Goal: Task Accomplishment & Management: Manage account settings

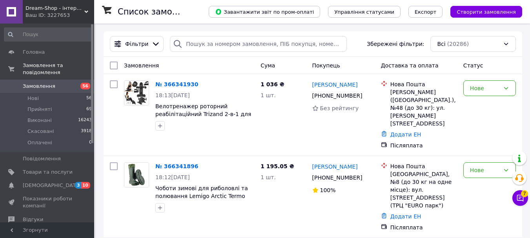
click at [85, 6] on div "Dream-Shop - інтернет магазин Ваш ID: 3227653" at bounding box center [58, 12] width 71 height 24
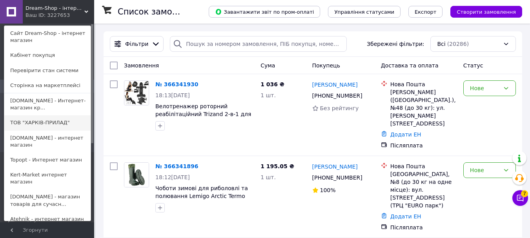
scroll to position [66, 0]
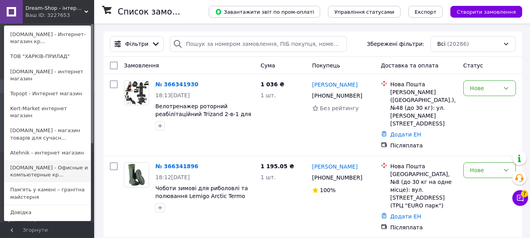
click at [47, 160] on link "Akost.com.ua - Офисные и компьютерные кр..." at bounding box center [47, 171] width 86 height 22
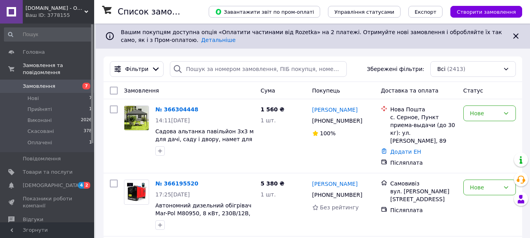
click at [68, 13] on div "Ваш ID: 3778155" at bounding box center [59, 15] width 69 height 7
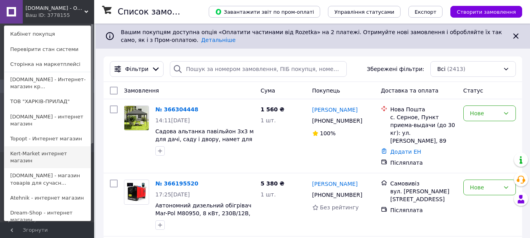
scroll to position [39, 0]
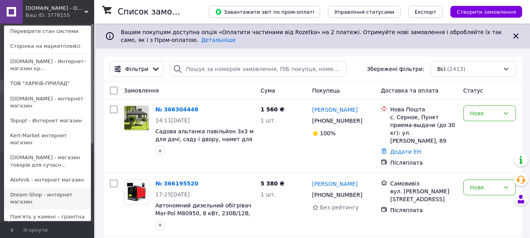
click at [44, 187] on link "Dream-Shop - интернет магазин" at bounding box center [47, 198] width 86 height 22
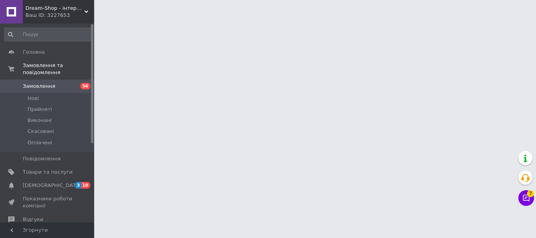
click at [59, 16] on div "Ваш ID: 3227653" at bounding box center [59, 15] width 69 height 7
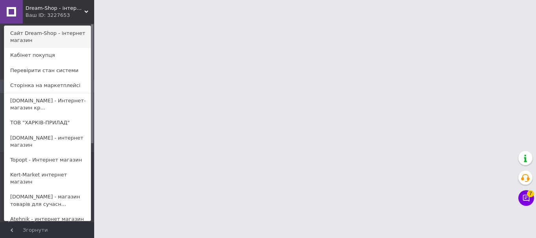
click at [52, 35] on link "Сайт Dream-Shop - інтернет магазин" at bounding box center [47, 37] width 86 height 22
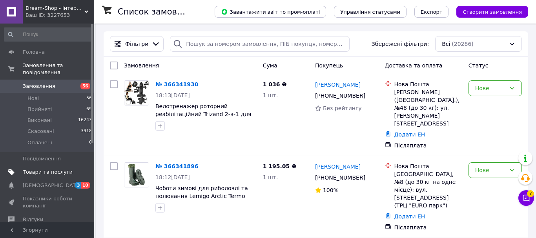
click at [56, 169] on span "Товари та послуги" at bounding box center [48, 172] width 50 height 7
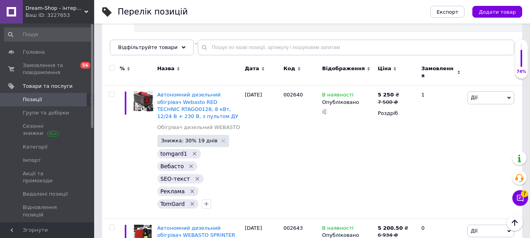
scroll to position [78, 0]
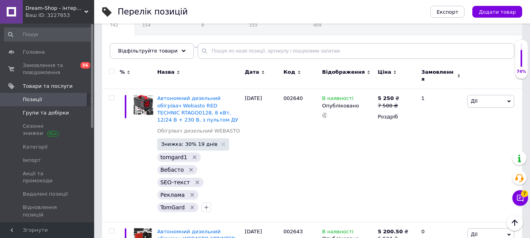
click at [56, 115] on span "Групи та добірки" at bounding box center [46, 112] width 46 height 7
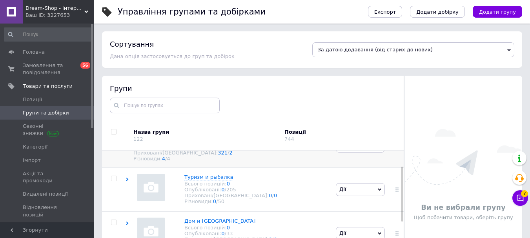
scroll to position [39, 0]
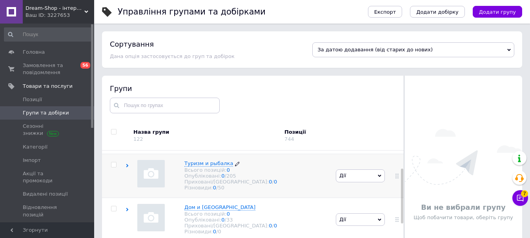
click at [235, 166] on icon at bounding box center [237, 164] width 5 height 5
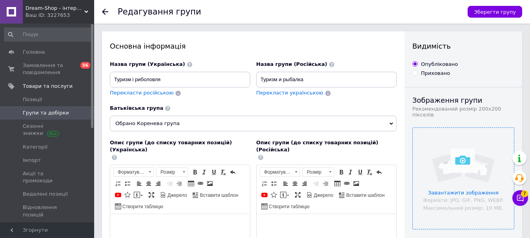
click at [463, 166] on input "file" at bounding box center [463, 178] width 101 height 101
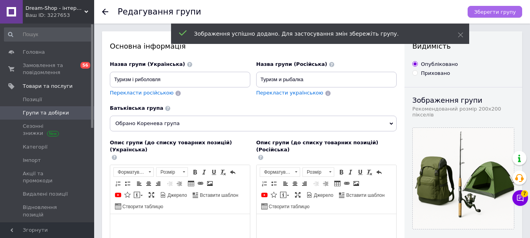
click at [508, 9] on span "Зберегти групу" at bounding box center [495, 12] width 42 height 6
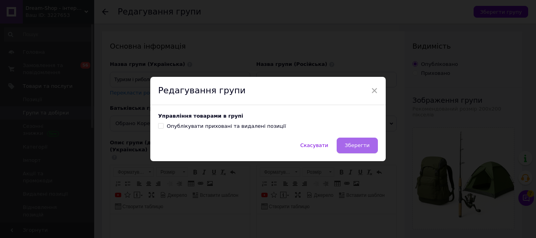
click at [362, 144] on span "Зберегти" at bounding box center [357, 145] width 25 height 6
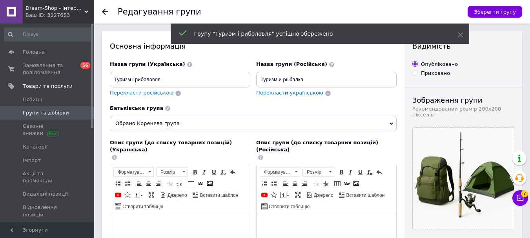
click at [48, 115] on span "Групи та добірки" at bounding box center [46, 112] width 46 height 7
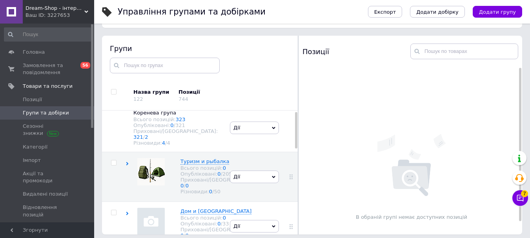
scroll to position [44, 0]
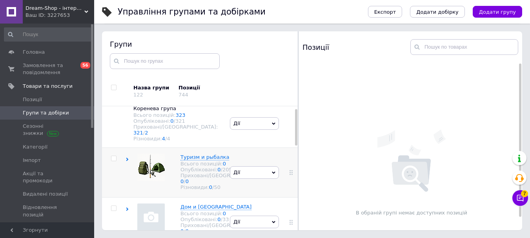
click at [127, 158] on icon at bounding box center [128, 160] width 4 height 4
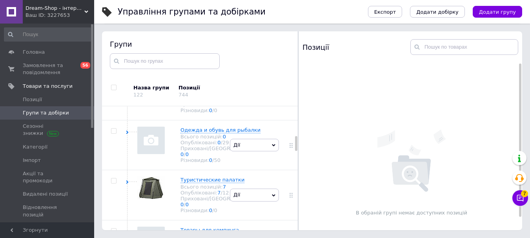
scroll to position [242, 0]
click at [250, 82] on icon at bounding box center [252, 79] width 5 height 5
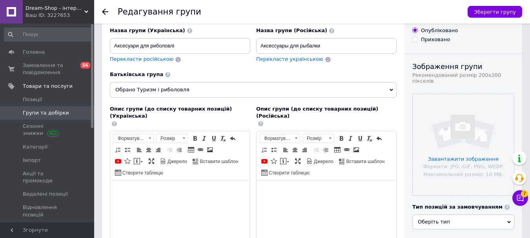
scroll to position [118, 0]
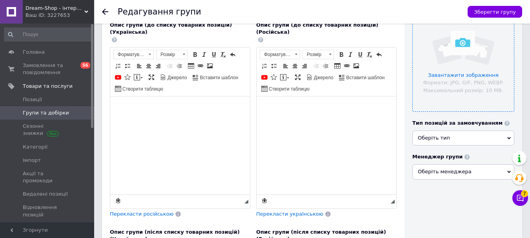
click at [451, 77] on input "file" at bounding box center [463, 60] width 101 height 101
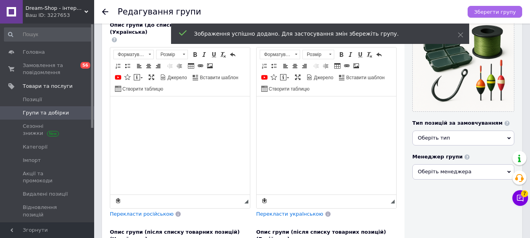
click at [502, 9] on span "Зберегти групу" at bounding box center [495, 12] width 42 height 6
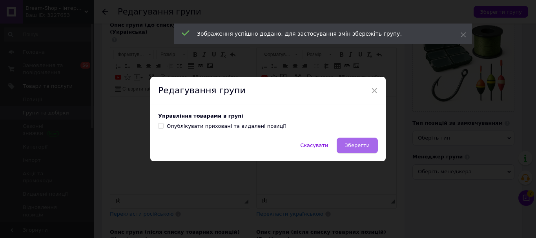
click at [355, 143] on span "Зберегти" at bounding box center [357, 145] width 25 height 6
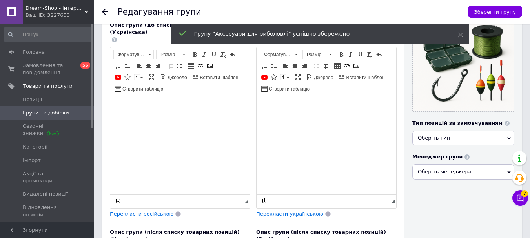
click at [35, 112] on span "Групи та добірки" at bounding box center [46, 112] width 46 height 7
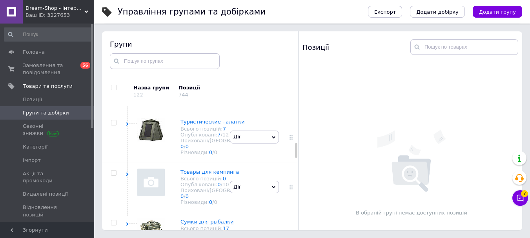
scroll to position [342, 0]
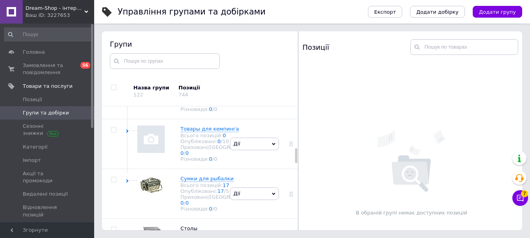
click at [128, 33] on use at bounding box center [127, 31] width 2 height 4
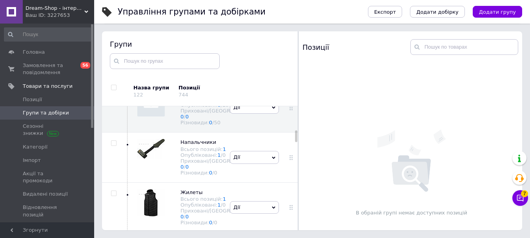
scroll to position [264, 0]
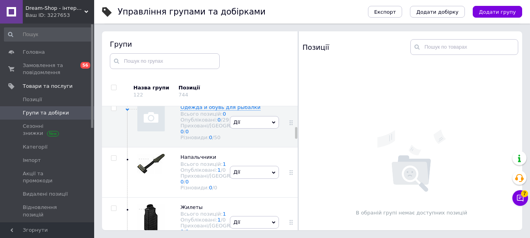
click at [126, 62] on icon at bounding box center [128, 60] width 4 height 4
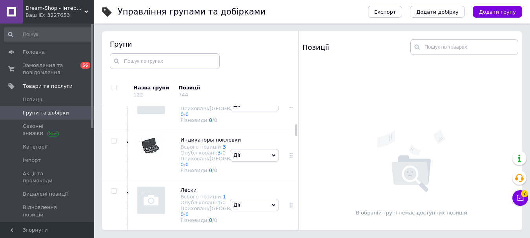
scroll to position [431, 0]
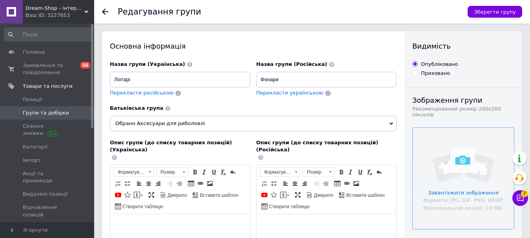
click at [495, 157] on input "file" at bounding box center [463, 178] width 101 height 101
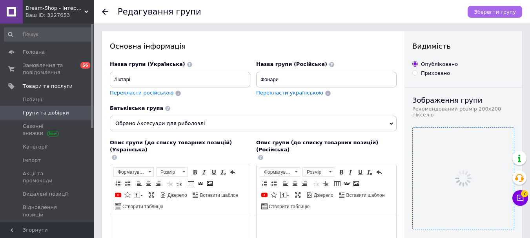
click at [493, 15] on span "Зберегти групу" at bounding box center [495, 12] width 42 height 6
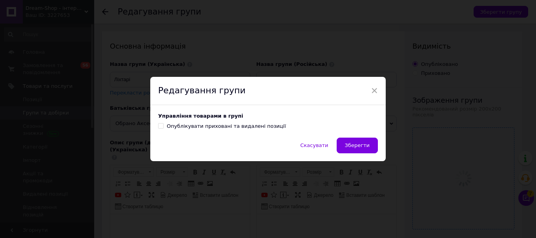
click at [351, 157] on div "Скасувати Зберегти" at bounding box center [267, 150] width 235 height 24
click at [354, 148] on span "Зберегти" at bounding box center [357, 145] width 25 height 6
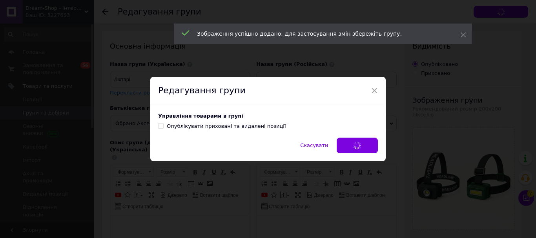
click at [355, 146] on div "Скасувати Зберегти" at bounding box center [267, 150] width 235 height 24
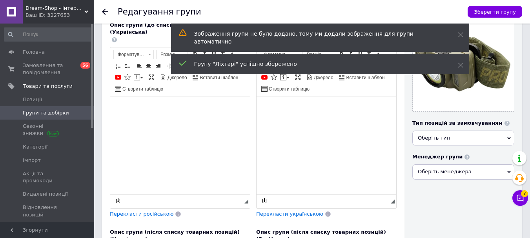
scroll to position [39, 0]
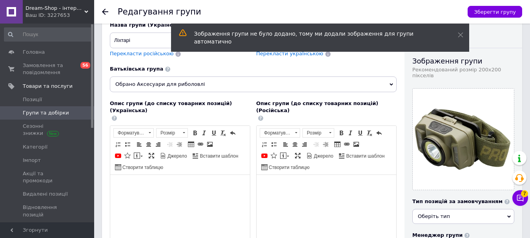
click at [58, 112] on span "Групи та добірки" at bounding box center [46, 112] width 46 height 7
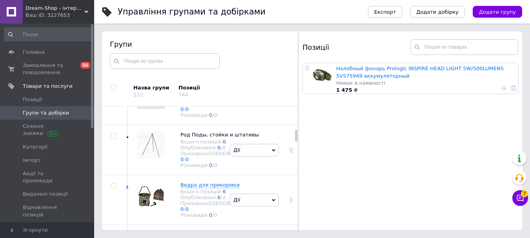
scroll to position [514, 0]
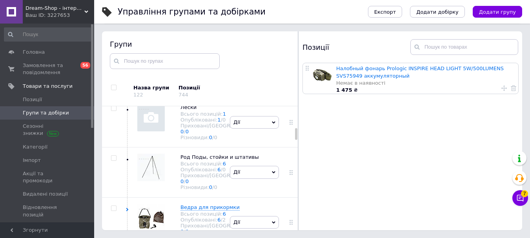
click at [248, 10] on icon at bounding box center [250, 7] width 5 height 5
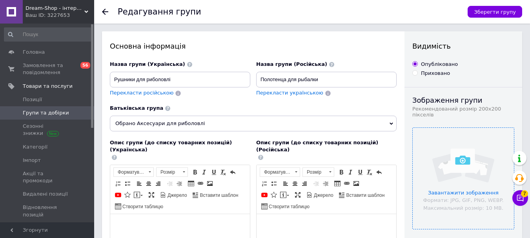
click at [466, 152] on input "file" at bounding box center [463, 178] width 101 height 101
click at [509, 12] on span "Зберегти групу" at bounding box center [495, 12] width 42 height 6
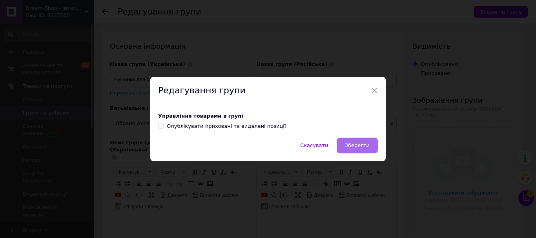
click at [362, 144] on span "Зберегти" at bounding box center [357, 145] width 25 height 6
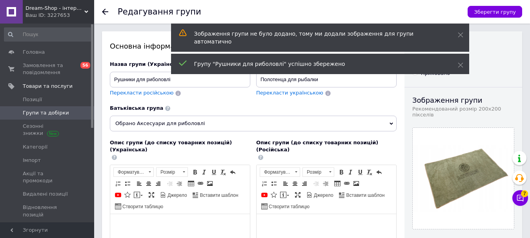
click at [40, 109] on span "Групи та добірки" at bounding box center [46, 112] width 46 height 7
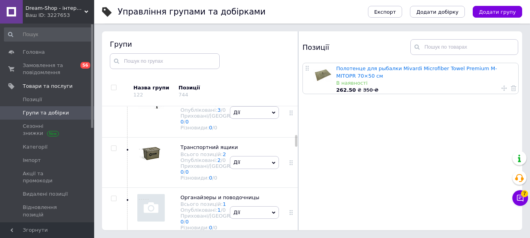
scroll to position [685, 0]
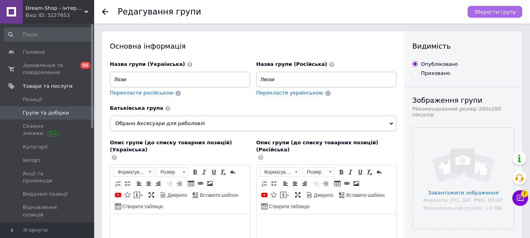
click at [499, 9] on span "Зберегти групу" at bounding box center [495, 12] width 42 height 6
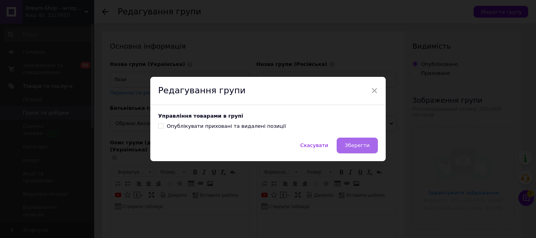
click at [360, 148] on span "Зберегти" at bounding box center [357, 145] width 25 height 6
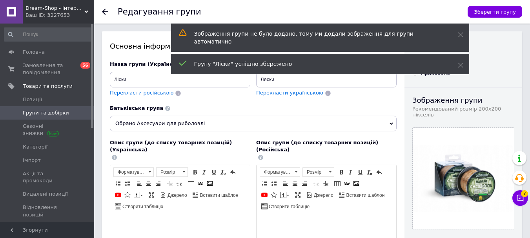
click at [51, 115] on span "Групи та добірки" at bounding box center [46, 112] width 46 height 7
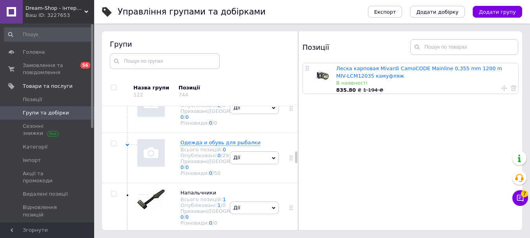
scroll to position [1092, 0]
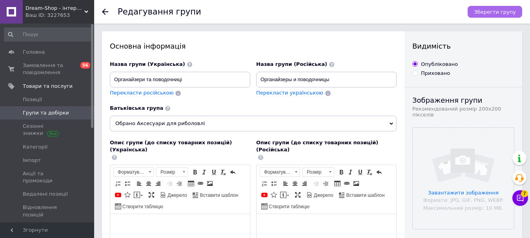
click at [508, 8] on button "Зберегти групу" at bounding box center [495, 12] width 55 height 12
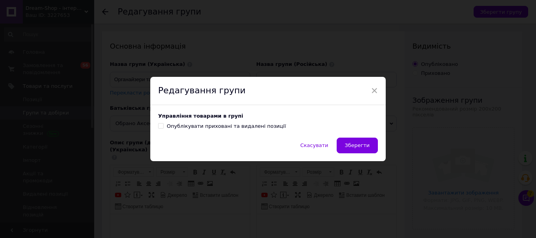
click at [347, 147] on button "Зберегти" at bounding box center [357, 146] width 41 height 16
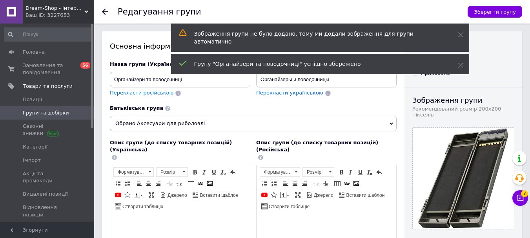
click at [38, 112] on span "Групи та добірки" at bounding box center [46, 112] width 46 height 7
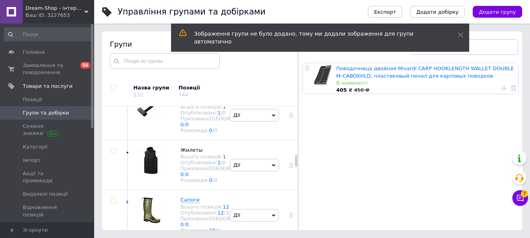
scroll to position [1128, 0]
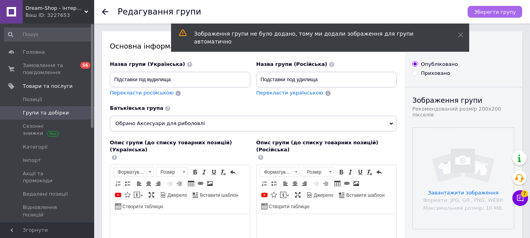
click at [493, 11] on span "Зберегти групу" at bounding box center [495, 12] width 42 height 6
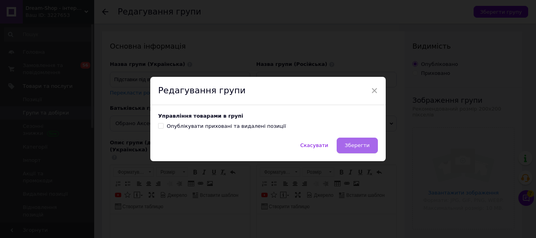
click at [367, 138] on button "Зберегти" at bounding box center [357, 146] width 41 height 16
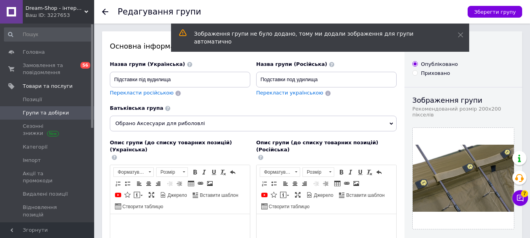
click at [57, 108] on link "Групи та добірки" at bounding box center [48, 112] width 96 height 13
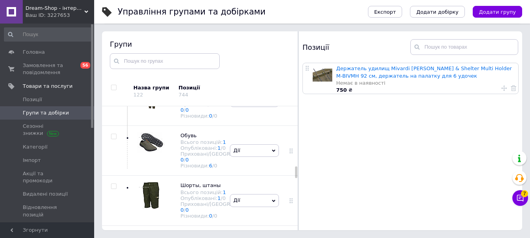
scroll to position [1449, 0]
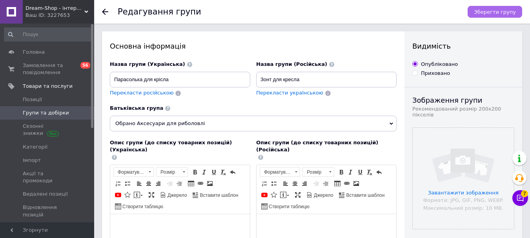
click at [505, 12] on span "Зберегти групу" at bounding box center [495, 12] width 42 height 6
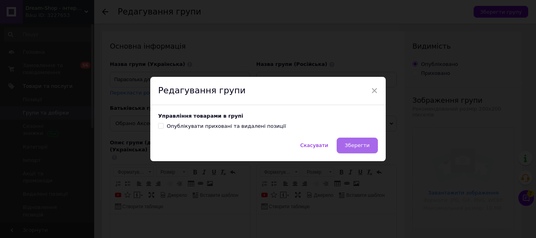
click at [355, 142] on button "Зберегти" at bounding box center [357, 146] width 41 height 16
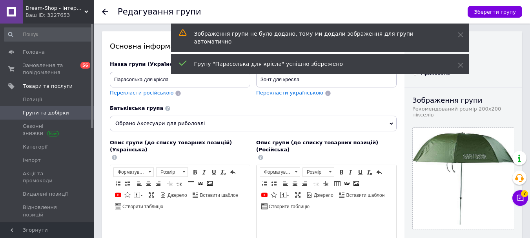
click at [57, 116] on span "Групи та добірки" at bounding box center [46, 112] width 46 height 7
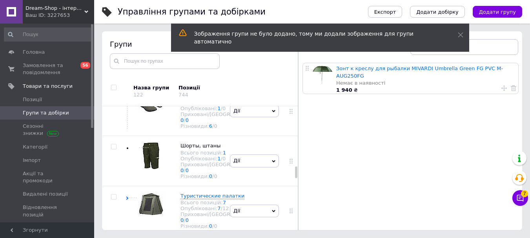
scroll to position [1478, 0]
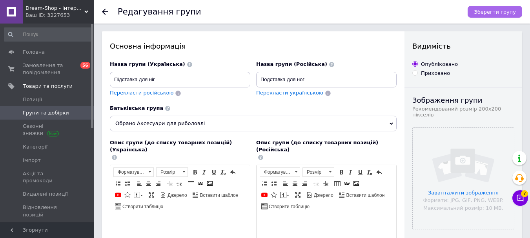
click at [495, 14] on span "Зберегти групу" at bounding box center [495, 12] width 42 height 6
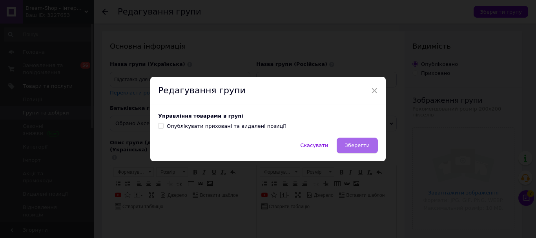
click at [360, 147] on span "Зберегти" at bounding box center [357, 145] width 25 height 6
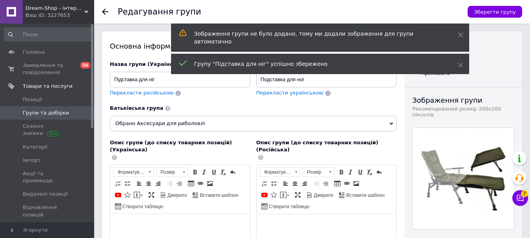
click at [41, 114] on span "Групи та добірки" at bounding box center [46, 112] width 46 height 7
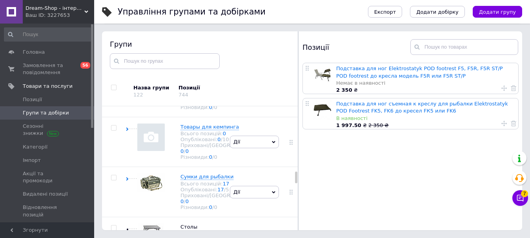
scroll to position [1594, 0]
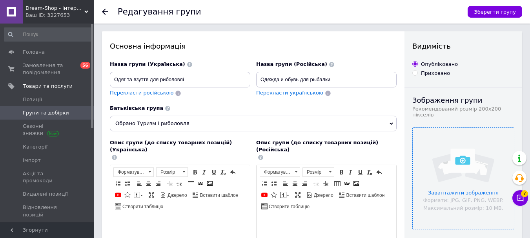
click at [445, 147] on input "file" at bounding box center [463, 178] width 101 height 101
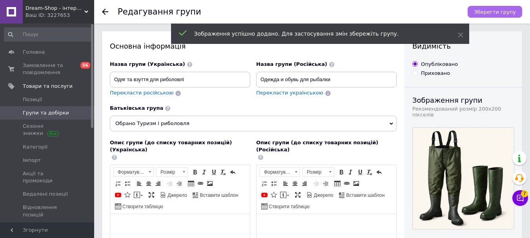
click at [501, 11] on span "Зберегти групу" at bounding box center [495, 12] width 42 height 6
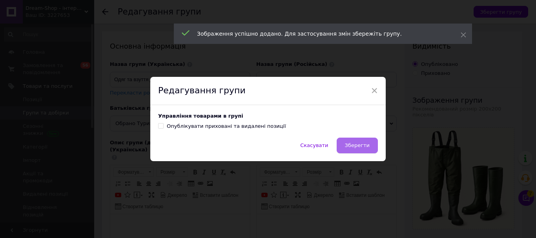
click at [368, 149] on button "Зберегти" at bounding box center [357, 146] width 41 height 16
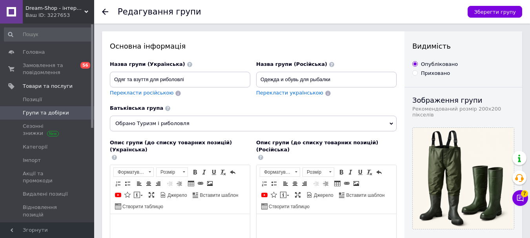
click at [44, 112] on span "Групи та добірки" at bounding box center [46, 112] width 46 height 7
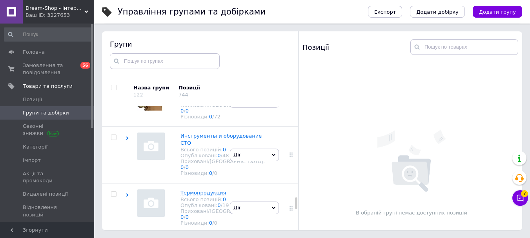
scroll to position [2193, 0]
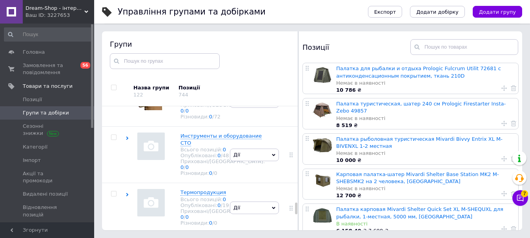
scroll to position [2664, 0]
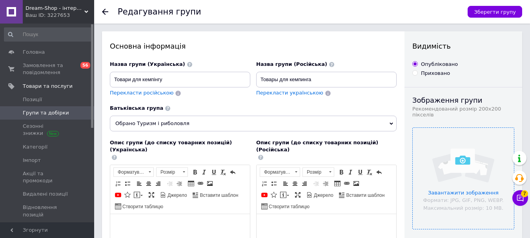
click at [459, 136] on input "file" at bounding box center [463, 178] width 101 height 101
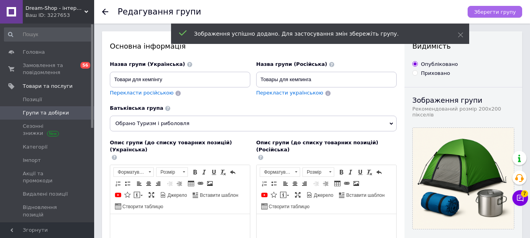
click at [500, 10] on span "Зберегти групу" at bounding box center [495, 12] width 42 height 6
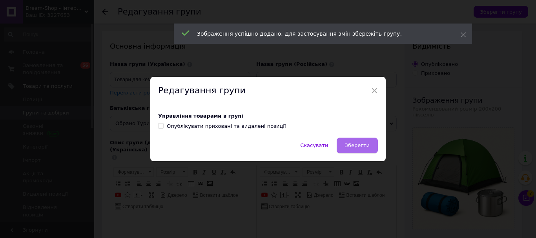
click at [376, 145] on button "Зберегти" at bounding box center [357, 146] width 41 height 16
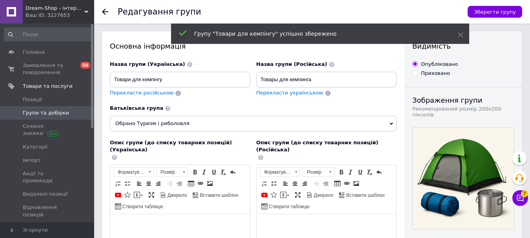
click at [39, 113] on span "Групи та добірки" at bounding box center [46, 112] width 46 height 7
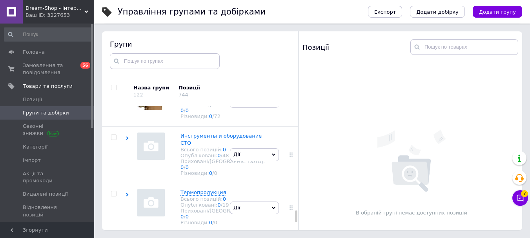
scroll to position [3384, 0]
click at [127, 41] on use at bounding box center [127, 39] width 2 height 4
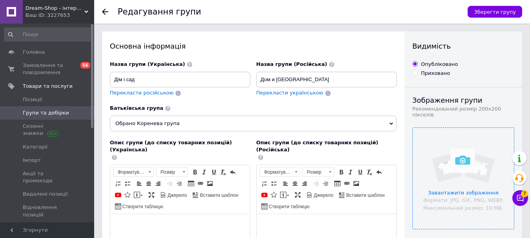
click at [475, 128] on input "file" at bounding box center [463, 178] width 101 height 101
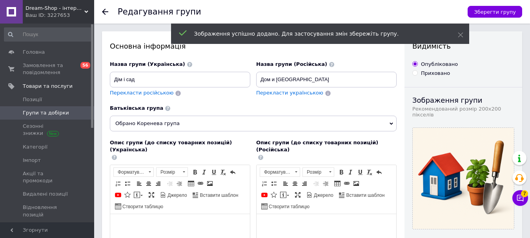
click at [50, 110] on span "Групи та добірки" at bounding box center [46, 112] width 46 height 7
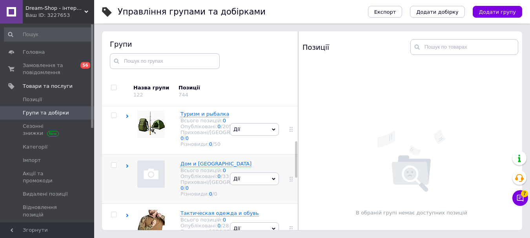
scroll to position [118, 0]
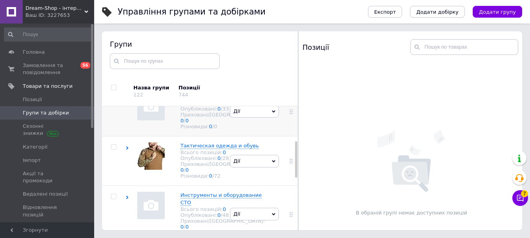
click at [126, 100] on icon at bounding box center [128, 99] width 4 height 4
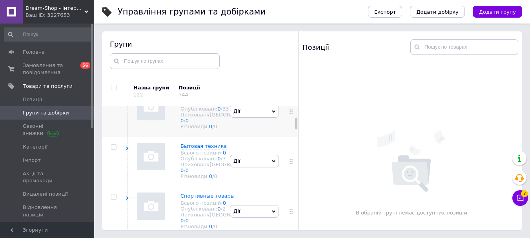
click at [253, 99] on icon at bounding box center [255, 96] width 5 height 5
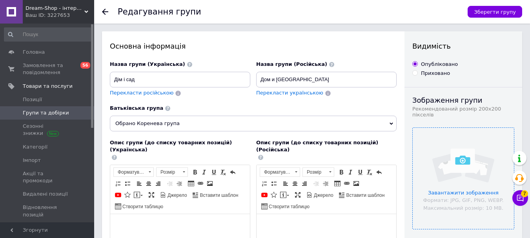
click at [442, 151] on input "file" at bounding box center [463, 178] width 101 height 101
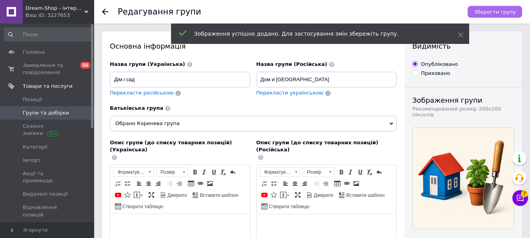
click at [511, 12] on span "Зберегти групу" at bounding box center [495, 12] width 42 height 6
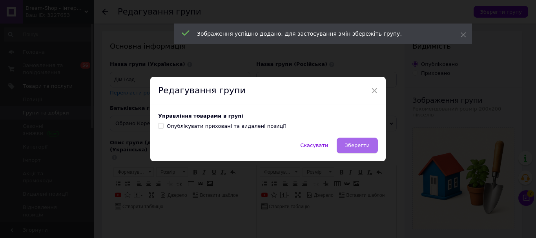
click at [368, 147] on span "Зберегти" at bounding box center [357, 145] width 25 height 6
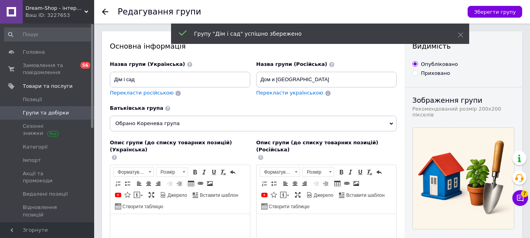
click at [40, 111] on span "Групи та добірки" at bounding box center [46, 112] width 46 height 7
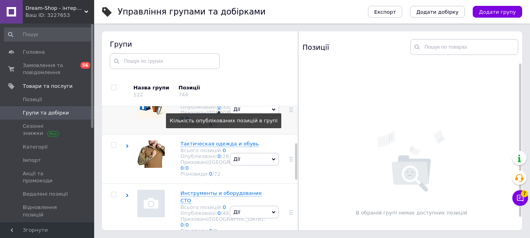
scroll to position [132, 0]
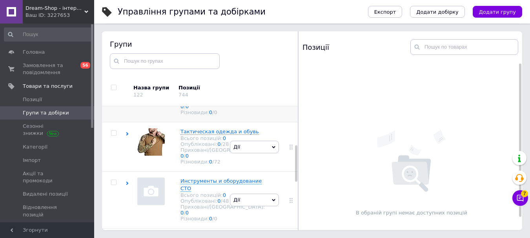
click at [126, 86] on icon at bounding box center [128, 85] width 4 height 4
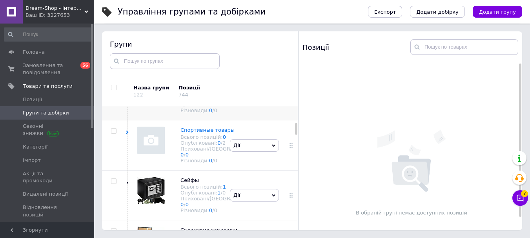
scroll to position [171, 0]
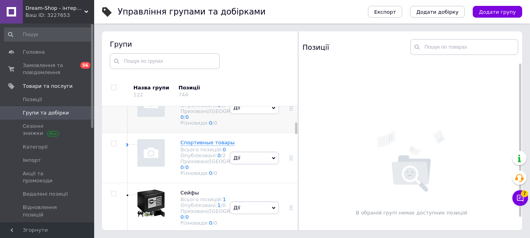
click at [126, 97] on icon at bounding box center [128, 95] width 4 height 4
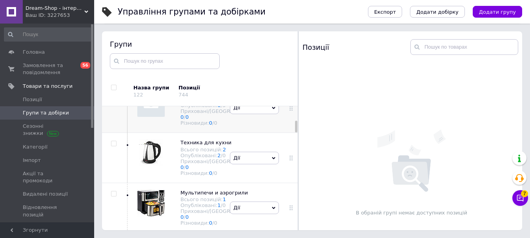
click at [229, 96] on icon at bounding box center [231, 93] width 5 height 5
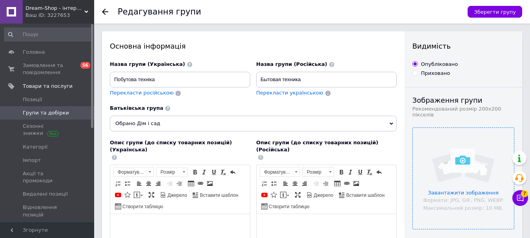
click at [438, 161] on input "file" at bounding box center [463, 178] width 101 height 101
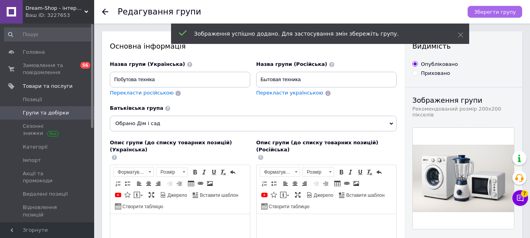
click at [500, 6] on button "Зберегти групу" at bounding box center [495, 12] width 55 height 12
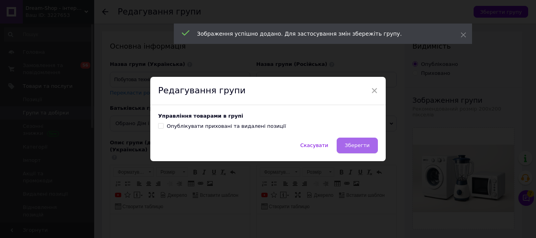
click at [366, 148] on span "Зберегти" at bounding box center [357, 145] width 25 height 6
